Goal: Find contact information: Find contact information

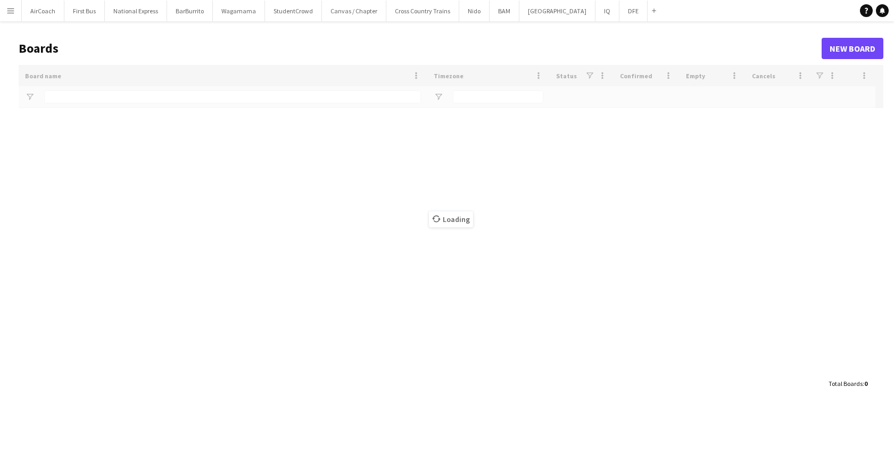
type input "*"
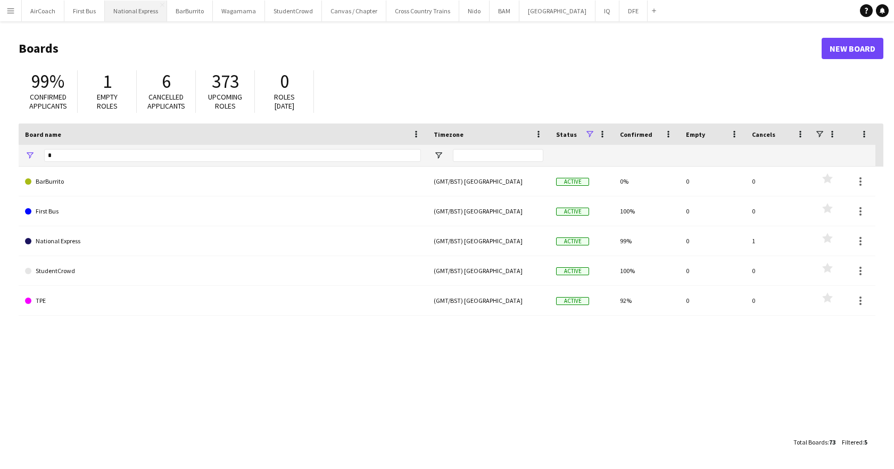
click at [139, 14] on button "National Express Close" at bounding box center [136, 11] width 62 height 21
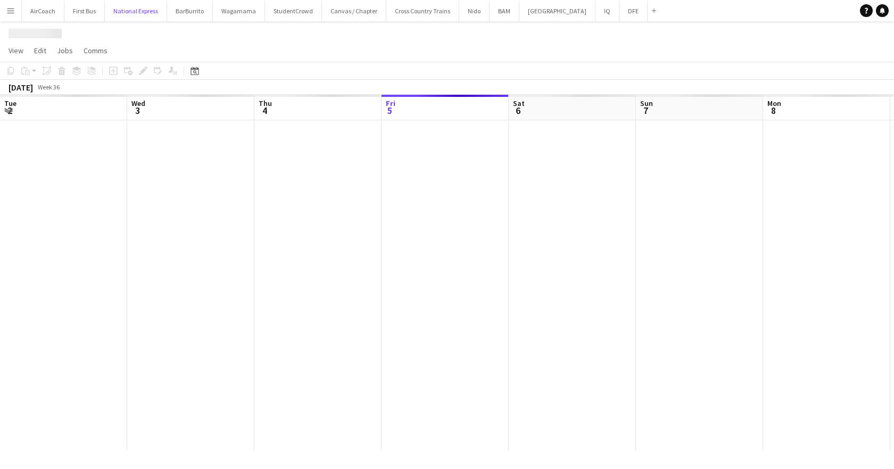
scroll to position [0, 254]
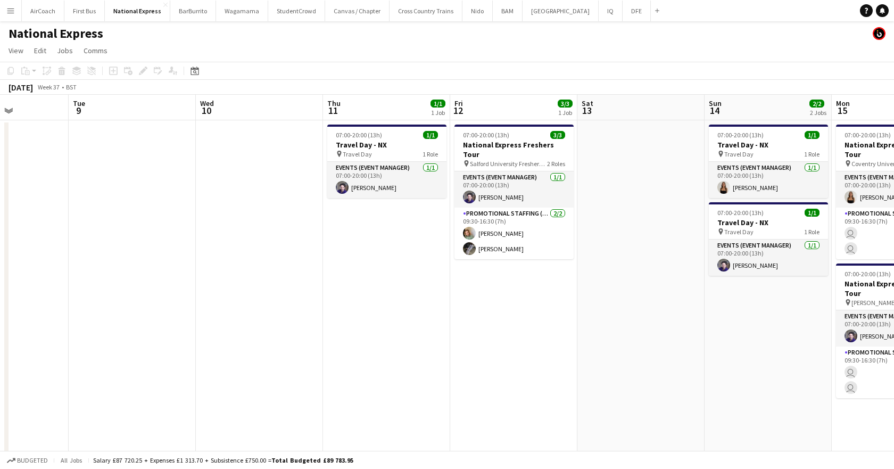
drag, startPoint x: 699, startPoint y: 118, endPoint x: 132, endPoint y: 131, distance: 567.5
click at [132, 131] on app-calendar-viewport "Sat 6 Sun 7 Mon 8 Tue 9 Wed 10 Thu 11 1/1 1 Job Fri 12 3/3 1 Job Sat 13 Sun 14 …" at bounding box center [447, 297] width 894 height 405
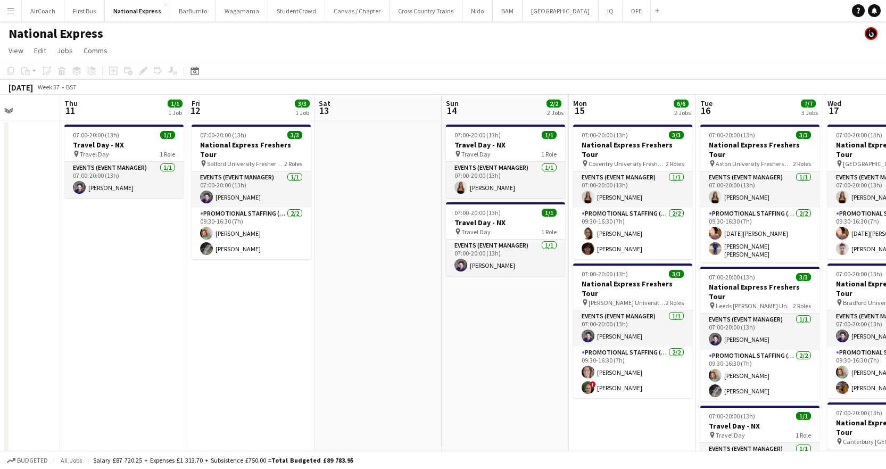
scroll to position [0, 322]
drag, startPoint x: 640, startPoint y: 112, endPoint x: 376, endPoint y: 129, distance: 264.0
click at [376, 129] on app-calendar-viewport "Mon 8 Tue 9 Wed 10 Thu 11 1/1 1 Job Fri 12 3/3 1 Job Sat 13 Sun 14 2/2 2 Jobs M…" at bounding box center [443, 328] width 886 height 466
click at [496, 185] on app-card-role "Events (Event Manager) [DATE] 07:00-20:00 (13h) [PERSON_NAME]" at bounding box center [504, 180] width 119 height 36
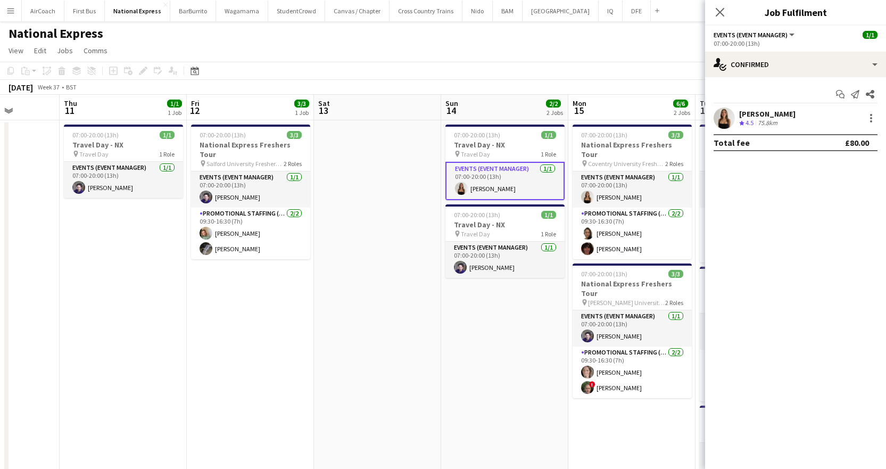
click at [790, 113] on div "[PERSON_NAME] Crew rating 4.5 75.8km" at bounding box center [795, 118] width 181 height 21
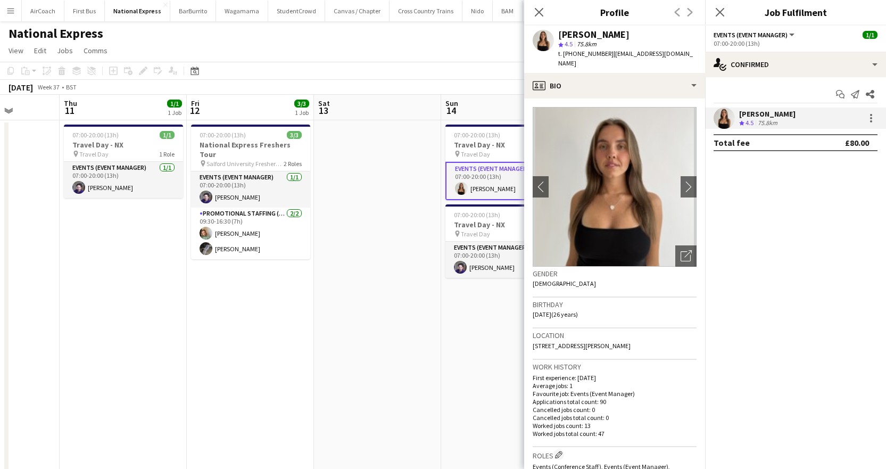
drag, startPoint x: 607, startPoint y: 49, endPoint x: 567, endPoint y: 59, distance: 41.6
click at [567, 59] on div "t. [PHONE_NUMBER] | [EMAIL_ADDRESS][DOMAIN_NAME]" at bounding box center [627, 58] width 138 height 19
click at [566, 54] on span "t. [PHONE_NUMBER]" at bounding box center [585, 53] width 55 height 8
drag, startPoint x: 564, startPoint y: 54, endPoint x: 604, endPoint y: 54, distance: 40.4
click at [604, 54] on span "t. [PHONE_NUMBER]" at bounding box center [585, 53] width 55 height 8
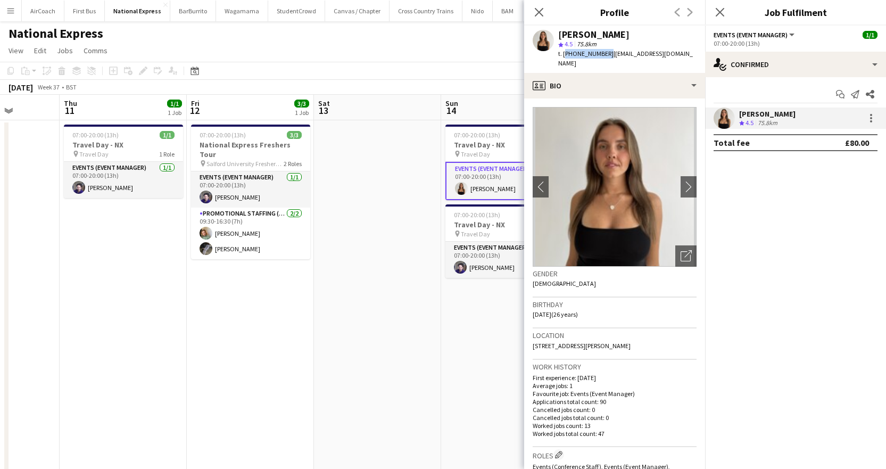
copy span "[PHONE_NUMBER]"
click at [719, 6] on app-icon "Close pop-in" at bounding box center [720, 12] width 13 height 13
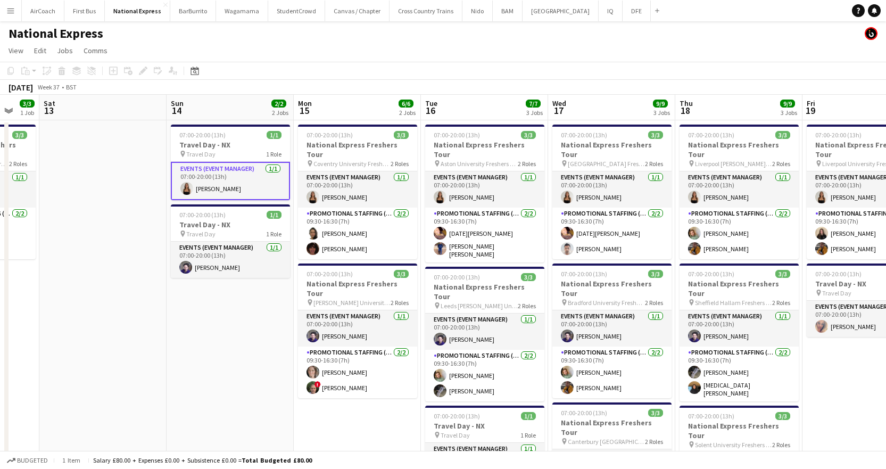
scroll to position [0, 355]
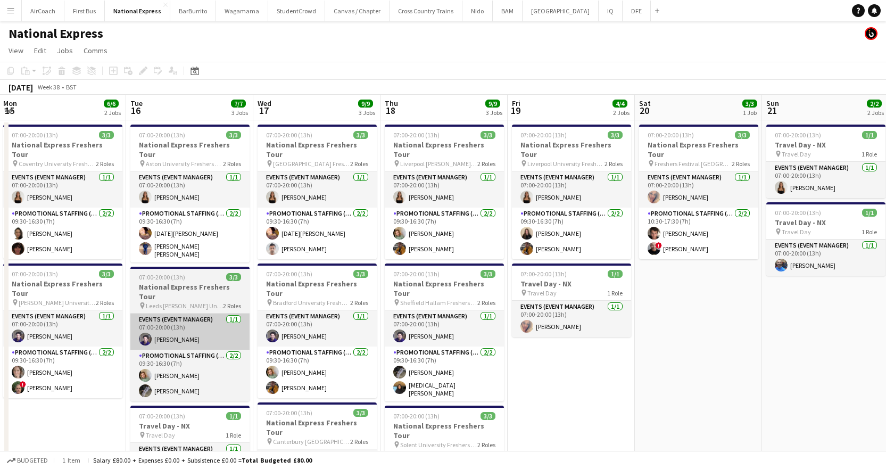
drag, startPoint x: 728, startPoint y: 110, endPoint x: 201, endPoint y: 325, distance: 568.8
click at [157, 138] on app-calendar-viewport "Fri 12 3/3 1 Job Sat 13 Sun 14 2/2 2 Jobs Mon 15 6/6 2 Jobs Tue 16 7/7 3 Jobs W…" at bounding box center [443, 398] width 886 height 606
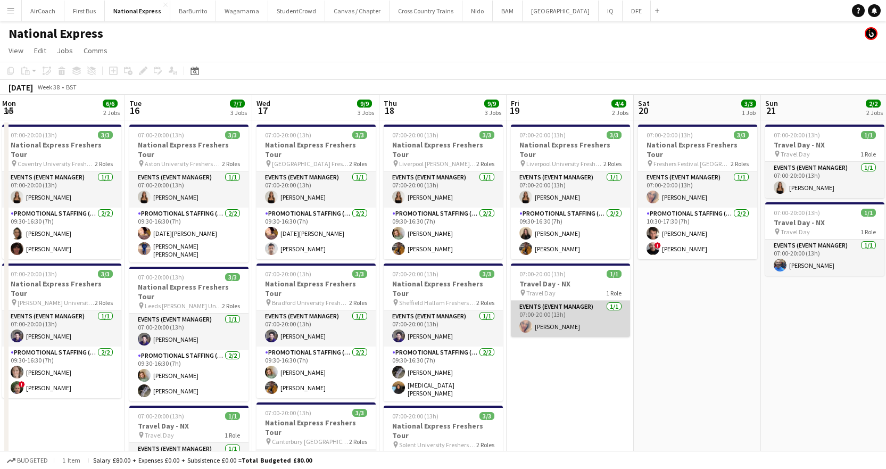
scroll to position [0, 382]
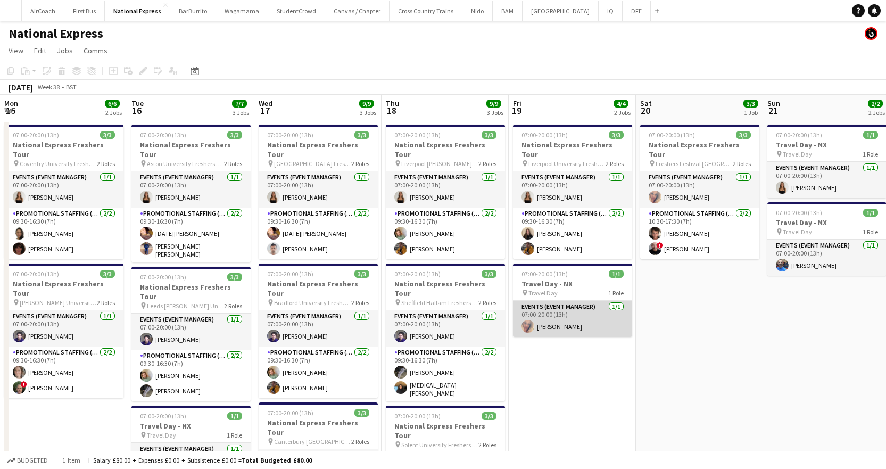
click at [544, 321] on app-card-role "Events (Event Manager) [DATE] 07:00-20:00 (13h) [PERSON_NAME]" at bounding box center [572, 319] width 119 height 36
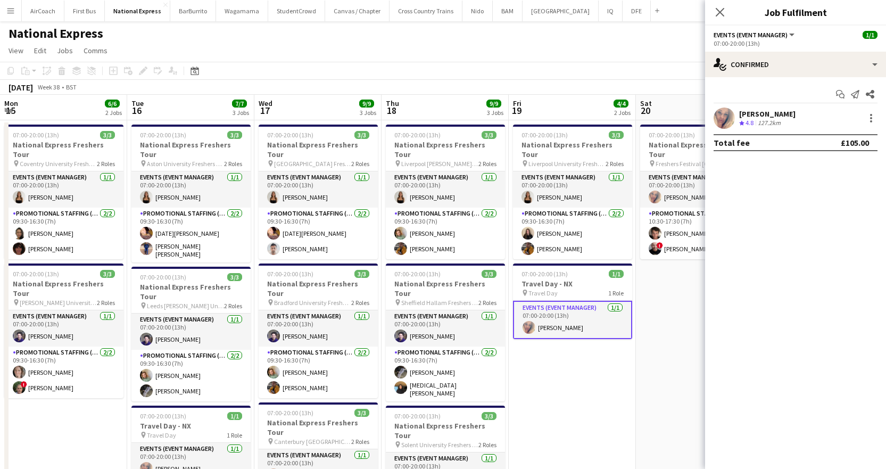
click at [757, 112] on div "[PERSON_NAME]" at bounding box center [767, 114] width 56 height 10
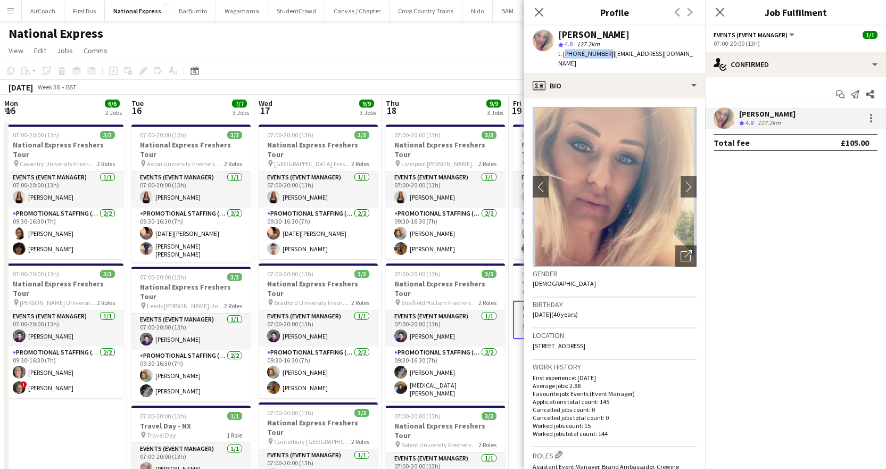
drag, startPoint x: 604, startPoint y: 50, endPoint x: 565, endPoint y: 60, distance: 40.0
click at [565, 60] on div "[PERSON_NAME] star 4.8 127.2km t. [PHONE_NUMBER] | [EMAIL_ADDRESS][DOMAIN_NAME]" at bounding box center [614, 49] width 181 height 47
copy span "[PHONE_NUMBER]"
drag, startPoint x: 717, startPoint y: 10, endPoint x: 711, endPoint y: 6, distance: 7.2
click at [717, 10] on icon "Close pop-in" at bounding box center [720, 12] width 9 height 9
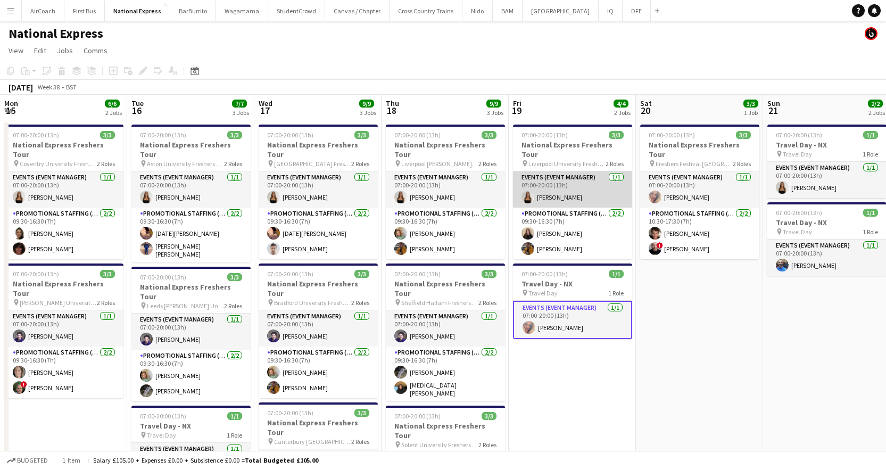
click at [543, 187] on app-card-role "Events (Event Manager) [DATE] 07:00-20:00 (13h) [PERSON_NAME]" at bounding box center [572, 189] width 119 height 36
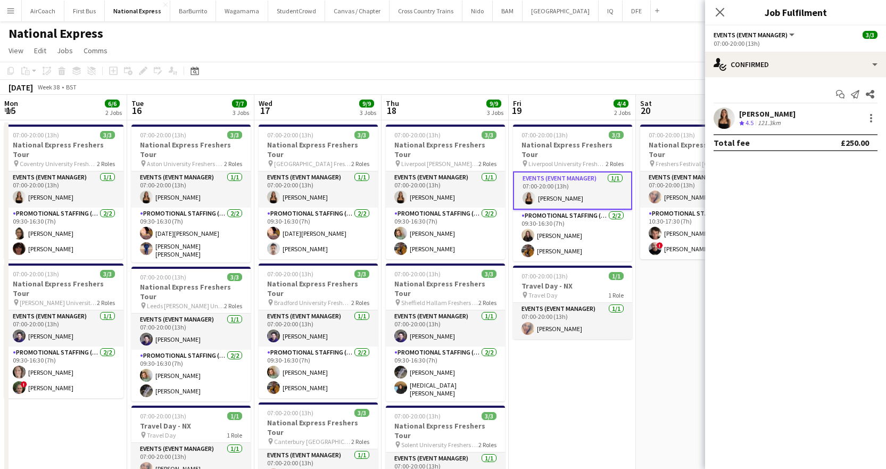
click at [749, 107] on div "Start chat Send notification Share [PERSON_NAME] Crew rating 4.5 121.3km Total …" at bounding box center [795, 118] width 181 height 82
click at [751, 113] on div "[PERSON_NAME]" at bounding box center [767, 114] width 56 height 10
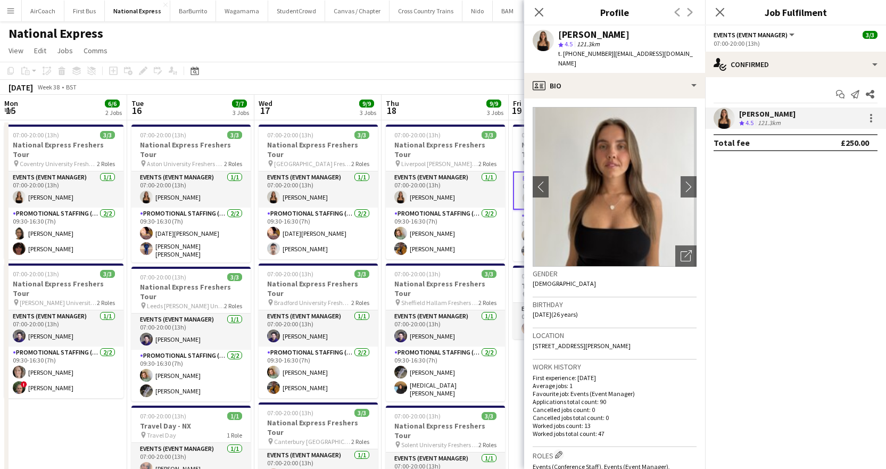
click at [611, 54] on span "| [EMAIL_ADDRESS][DOMAIN_NAME]" at bounding box center [625, 58] width 135 height 18
drag, startPoint x: 609, startPoint y: 54, endPoint x: 685, endPoint y: 54, distance: 75.6
click at [685, 54] on div "[PERSON_NAME] star 4.5 121.3km t. [PHONE_NUMBER] | [EMAIL_ADDRESS][DOMAIN_NAME]" at bounding box center [614, 49] width 181 height 47
copy span "[EMAIL_ADDRESS][DOMAIN_NAME]"
click at [593, 53] on span "t. [PHONE_NUMBER]" at bounding box center [585, 53] width 55 height 8
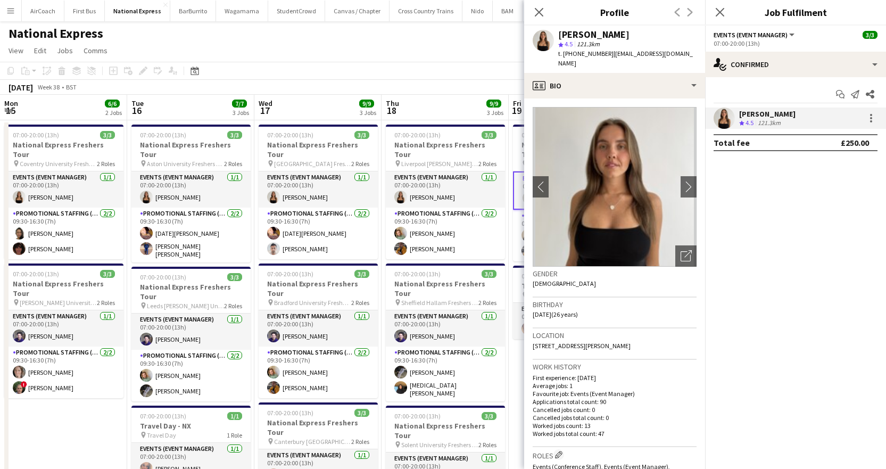
click at [593, 53] on span "t. [PHONE_NUMBER]" at bounding box center [585, 53] width 55 height 8
copy span "447720810075"
click at [716, 11] on icon "Close pop-in" at bounding box center [720, 12] width 10 height 10
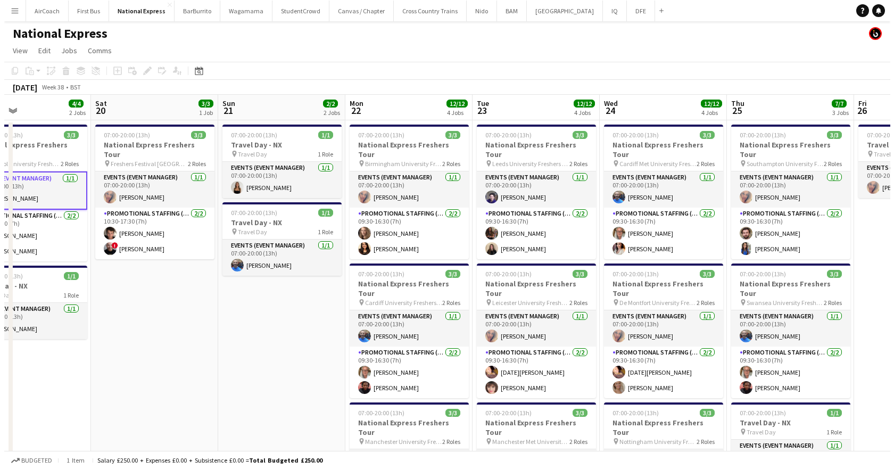
scroll to position [0, 308]
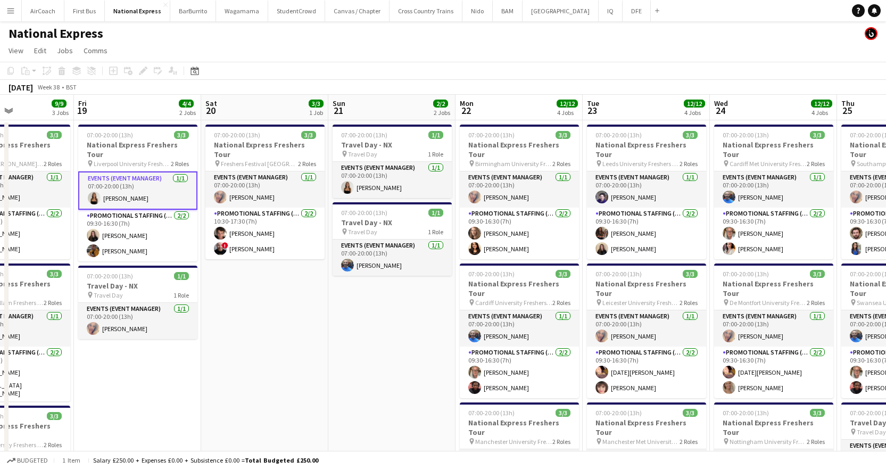
drag, startPoint x: 693, startPoint y: 101, endPoint x: 131, endPoint y: 128, distance: 562.6
click at [131, 128] on app-calendar-viewport "Tue 16 7/7 3 Jobs Wed 17 9/9 3 Jobs Thu 18 9/9 3 Jobs Fri 19 4/4 2 Jobs Sat 20 …" at bounding box center [443, 398] width 886 height 606
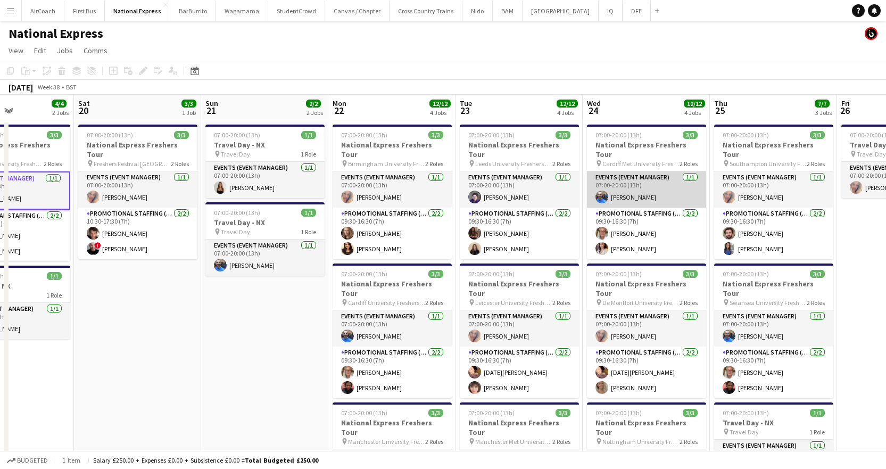
click at [638, 183] on app-card-role "Events (Event Manager) [DATE] 07:00-20:00 (13h) [PERSON_NAME]" at bounding box center [646, 189] width 119 height 36
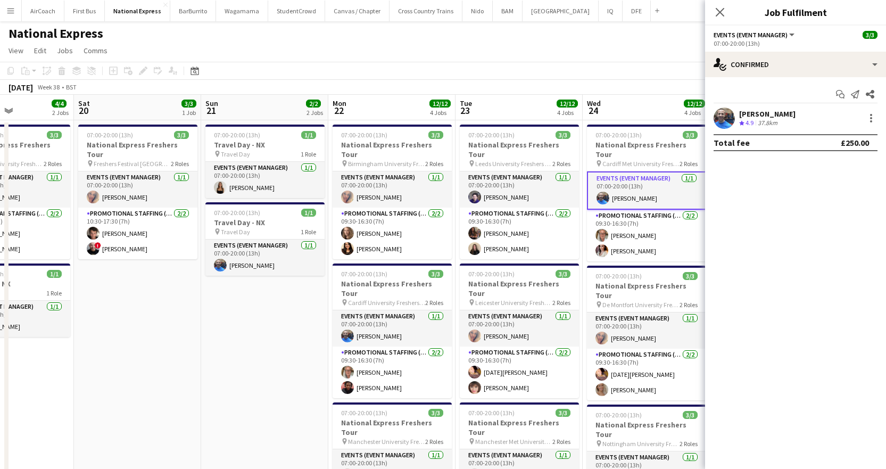
click at [752, 111] on div "[PERSON_NAME]" at bounding box center [767, 114] width 56 height 10
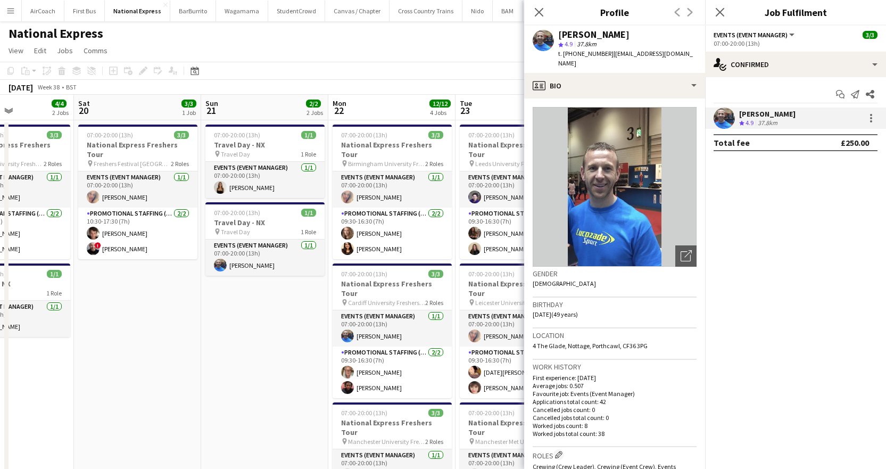
click at [601, 51] on span "t. [PHONE_NUMBER]" at bounding box center [585, 53] width 55 height 8
copy span "447709357271"
click at [136, 188] on app-card-role "Events (Event Manager) [DATE] 07:00-20:00 (13h) [PERSON_NAME]" at bounding box center [137, 189] width 119 height 36
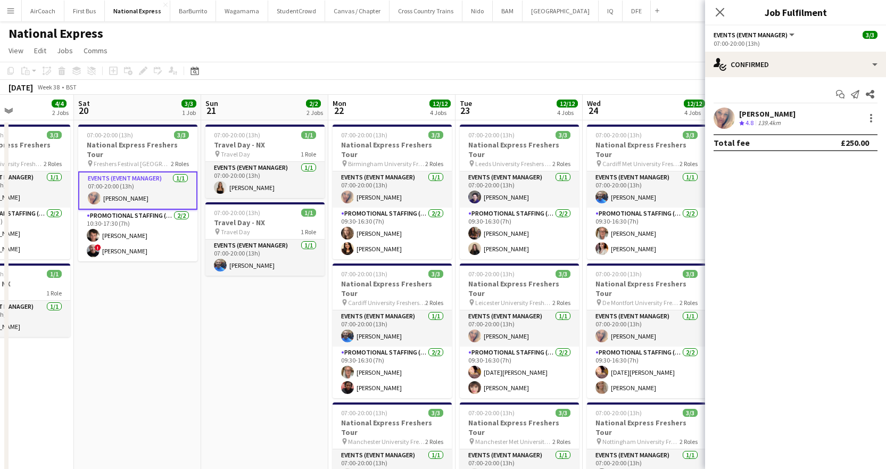
click at [779, 111] on div "[PERSON_NAME]" at bounding box center [767, 114] width 56 height 10
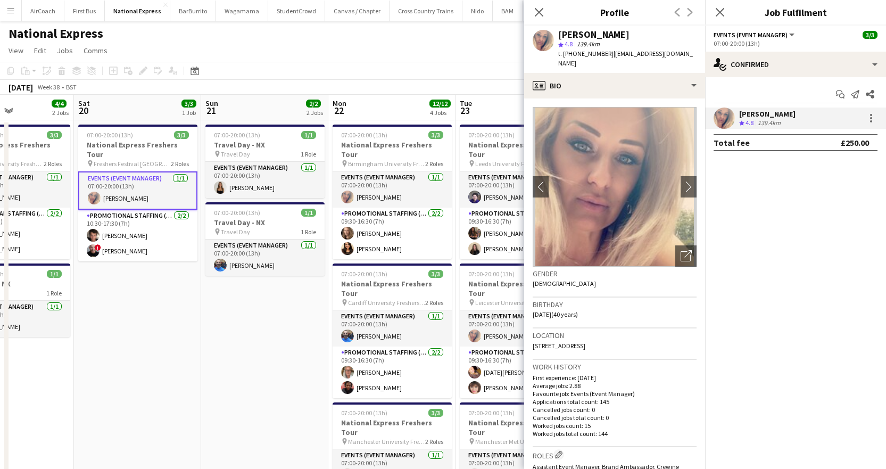
click at [581, 50] on span "t. [PHONE_NUMBER]" at bounding box center [585, 53] width 55 height 8
copy span "447909981101"
click at [723, 16] on icon at bounding box center [720, 12] width 10 height 10
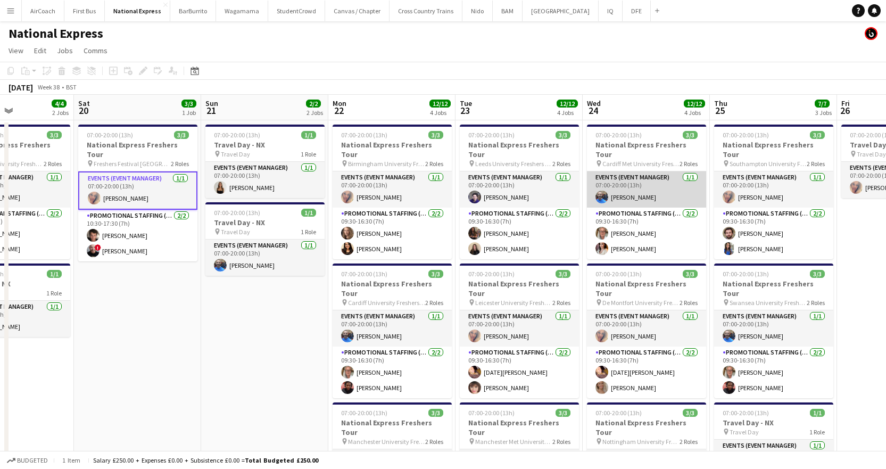
click at [650, 189] on app-card-role "Events (Event Manager) [DATE] 07:00-20:00 (13h) [PERSON_NAME]" at bounding box center [646, 189] width 119 height 36
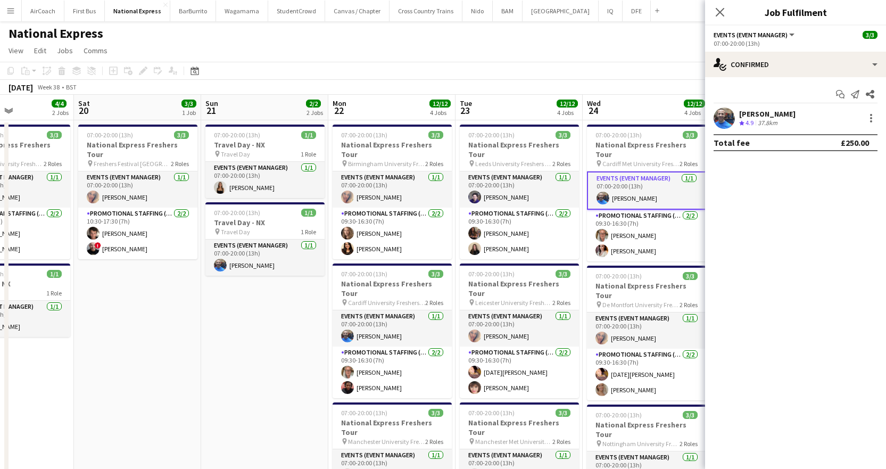
click at [761, 114] on div "[PERSON_NAME]" at bounding box center [767, 114] width 56 height 10
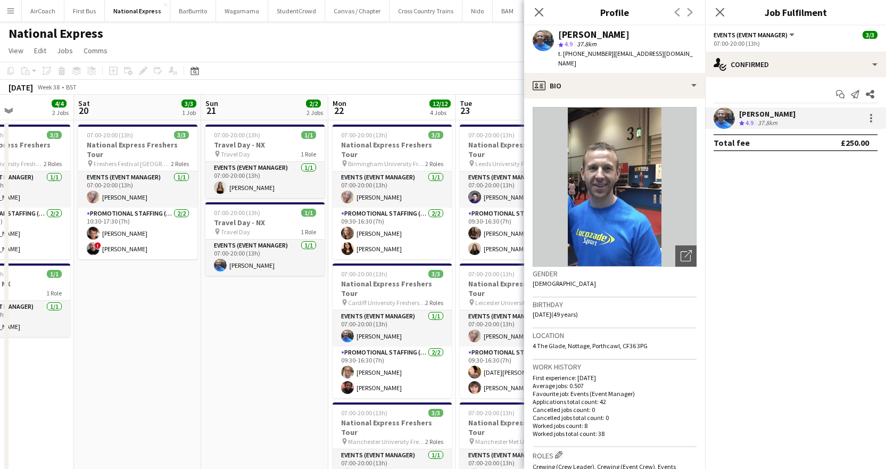
click at [597, 52] on span "t. [PHONE_NUMBER]" at bounding box center [585, 53] width 55 height 8
copy span "447709357271"
click at [20, 210] on app-card-role "Promotional Staffing (Brand Ambassadors) [DATE] 09:30-16:30 (7h) [PERSON_NAME] …" at bounding box center [10, 234] width 119 height 52
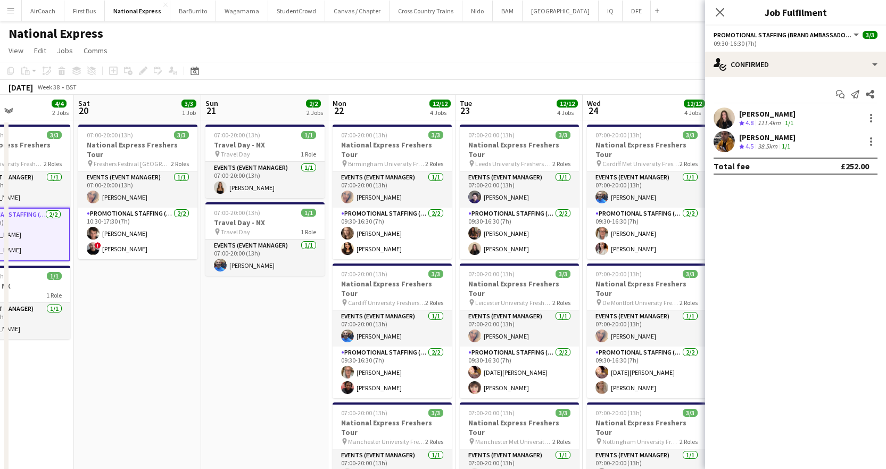
click at [154, 322] on app-date-cell "07:00-20:00 (13h) 3/3 National Express Freshers Tour pin Freshers Festival Lond…" at bounding box center [137, 410] width 127 height 580
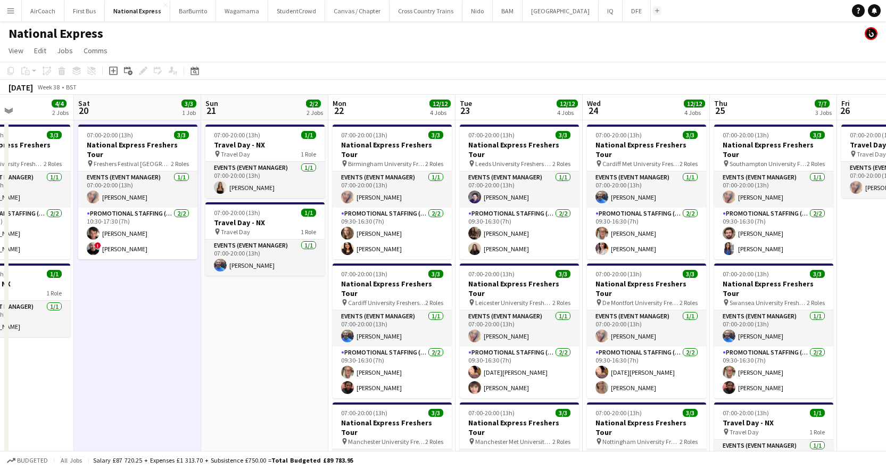
click at [655, 12] on app-icon "Add" at bounding box center [657, 11] width 4 height 4
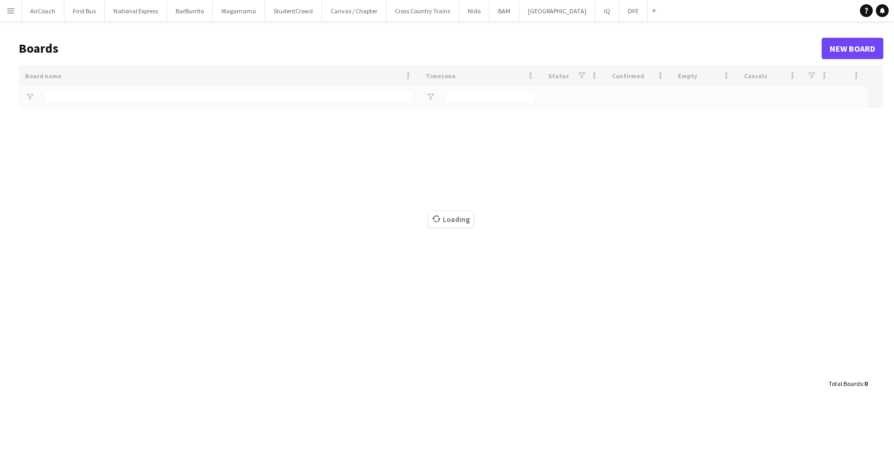
type input "*"
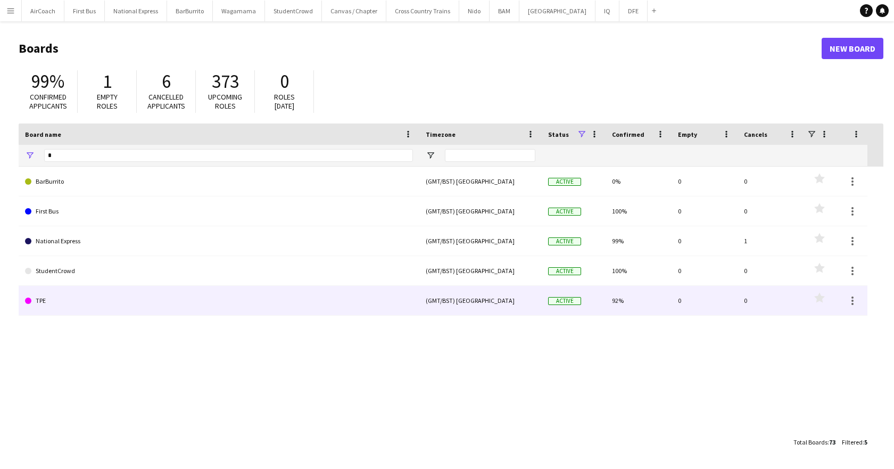
click at [64, 304] on link "TPE" at bounding box center [219, 301] width 388 height 30
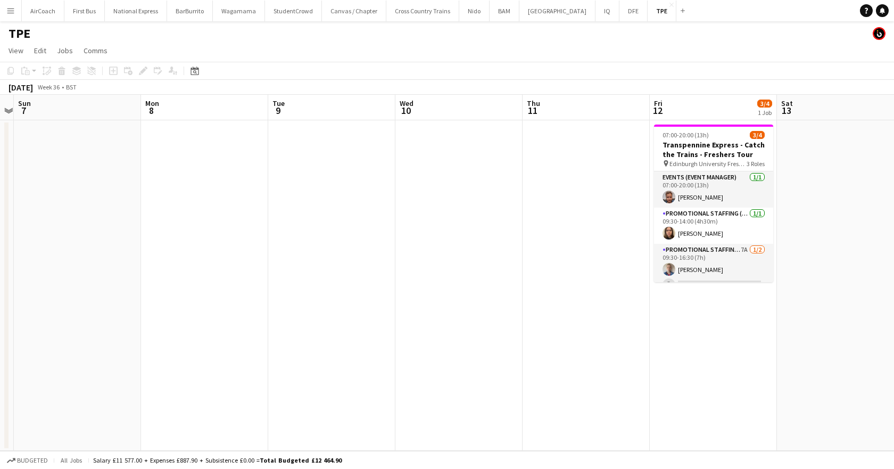
scroll to position [0, 397]
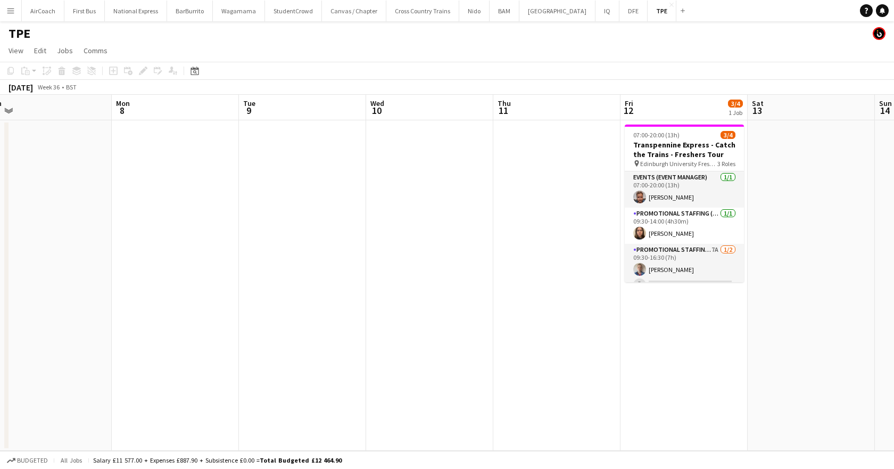
drag, startPoint x: 411, startPoint y: 108, endPoint x: -46, endPoint y: 134, distance: 457.4
click at [0, 134] on html "Menu Boards Boards Boards All jobs Status Workforce Workforce My Workforce Recr…" at bounding box center [447, 234] width 894 height 469
